Goal: Information Seeking & Learning: Check status

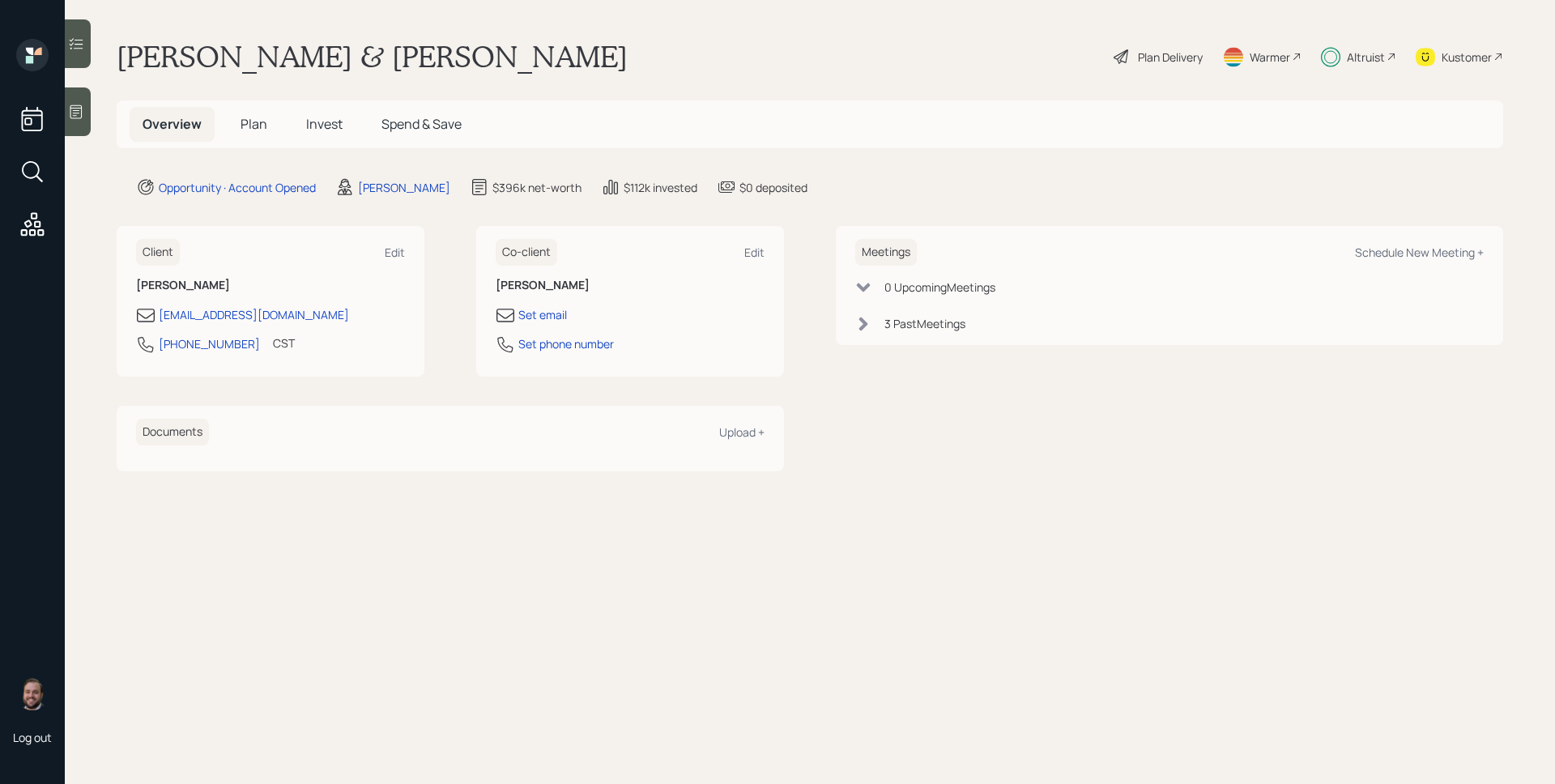
click at [331, 134] on h5 "Invest" at bounding box center [324, 123] width 62 height 35
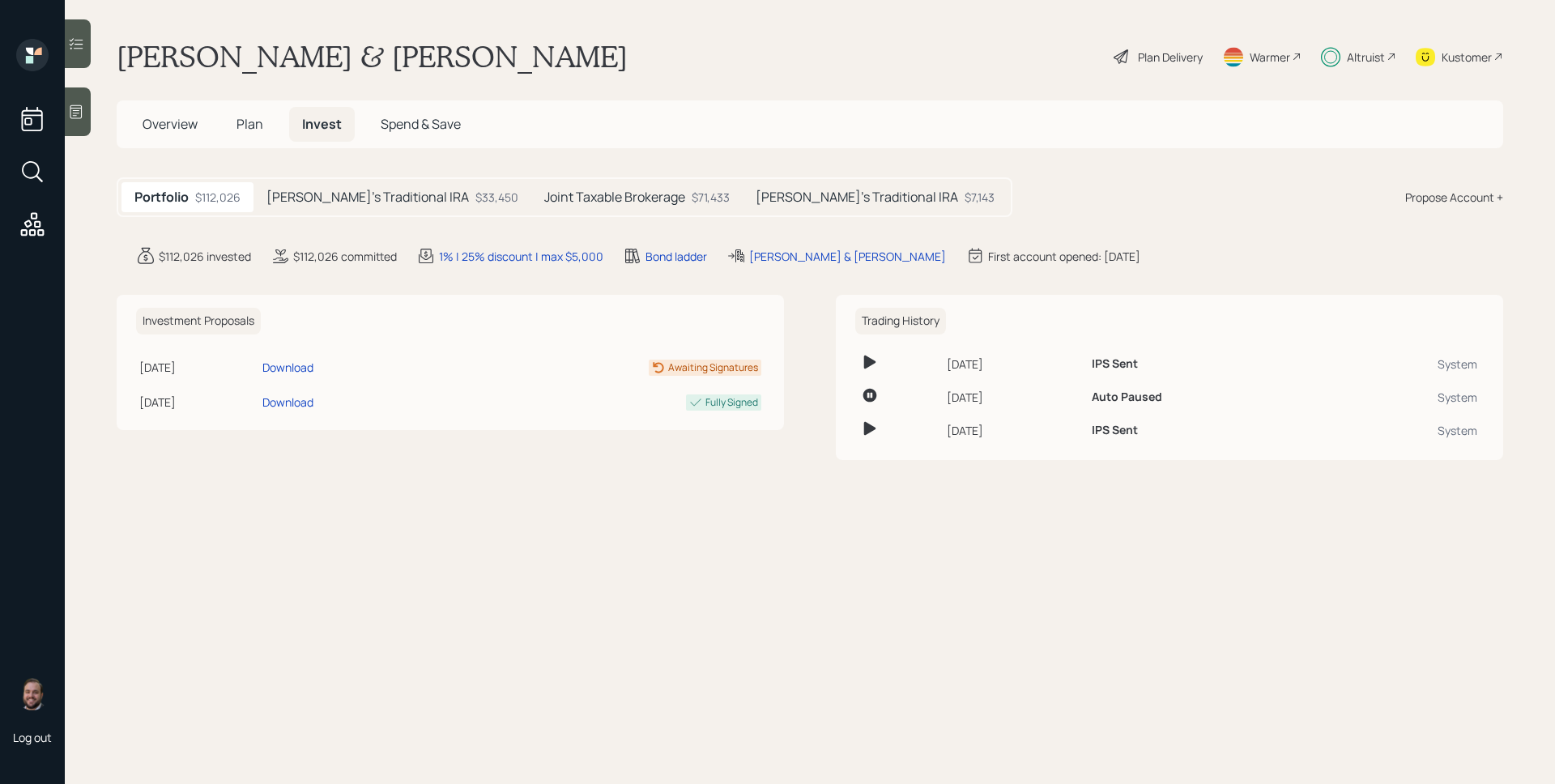
click at [394, 208] on div "[PERSON_NAME]'s Traditional IRA $33,450" at bounding box center [392, 197] width 278 height 30
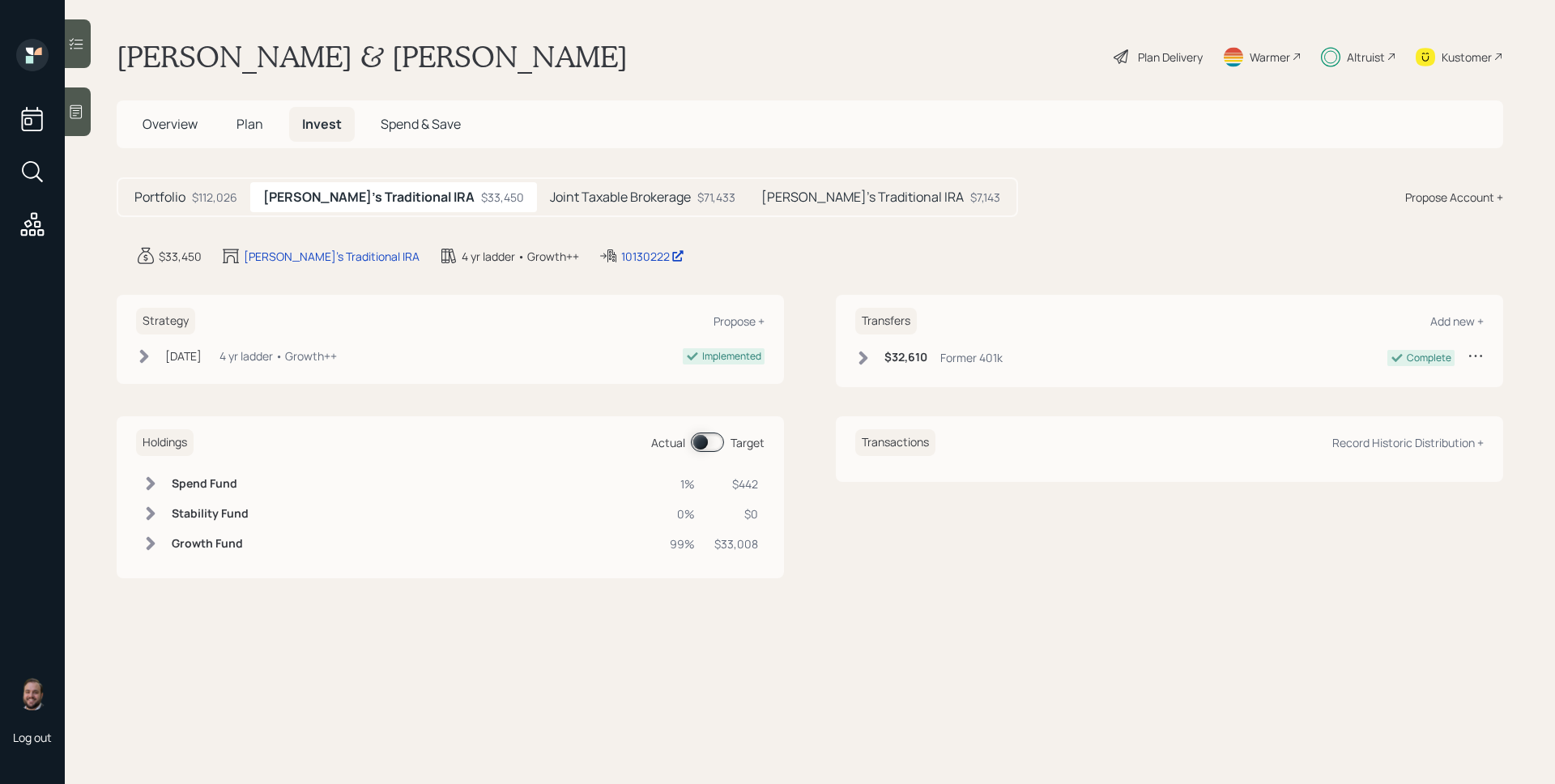
click at [694, 441] on span at bounding box center [707, 442] width 33 height 20
click at [620, 208] on div "Joint Taxable Brokerage $71,433" at bounding box center [643, 197] width 211 height 30
click at [708, 445] on span at bounding box center [707, 442] width 33 height 20
click at [761, 190] on h5 "[PERSON_NAME]'s Traditional IRA" at bounding box center [862, 197] width 203 height 15
click at [710, 442] on span at bounding box center [707, 442] width 33 height 20
